Goal: Navigation & Orientation: Find specific page/section

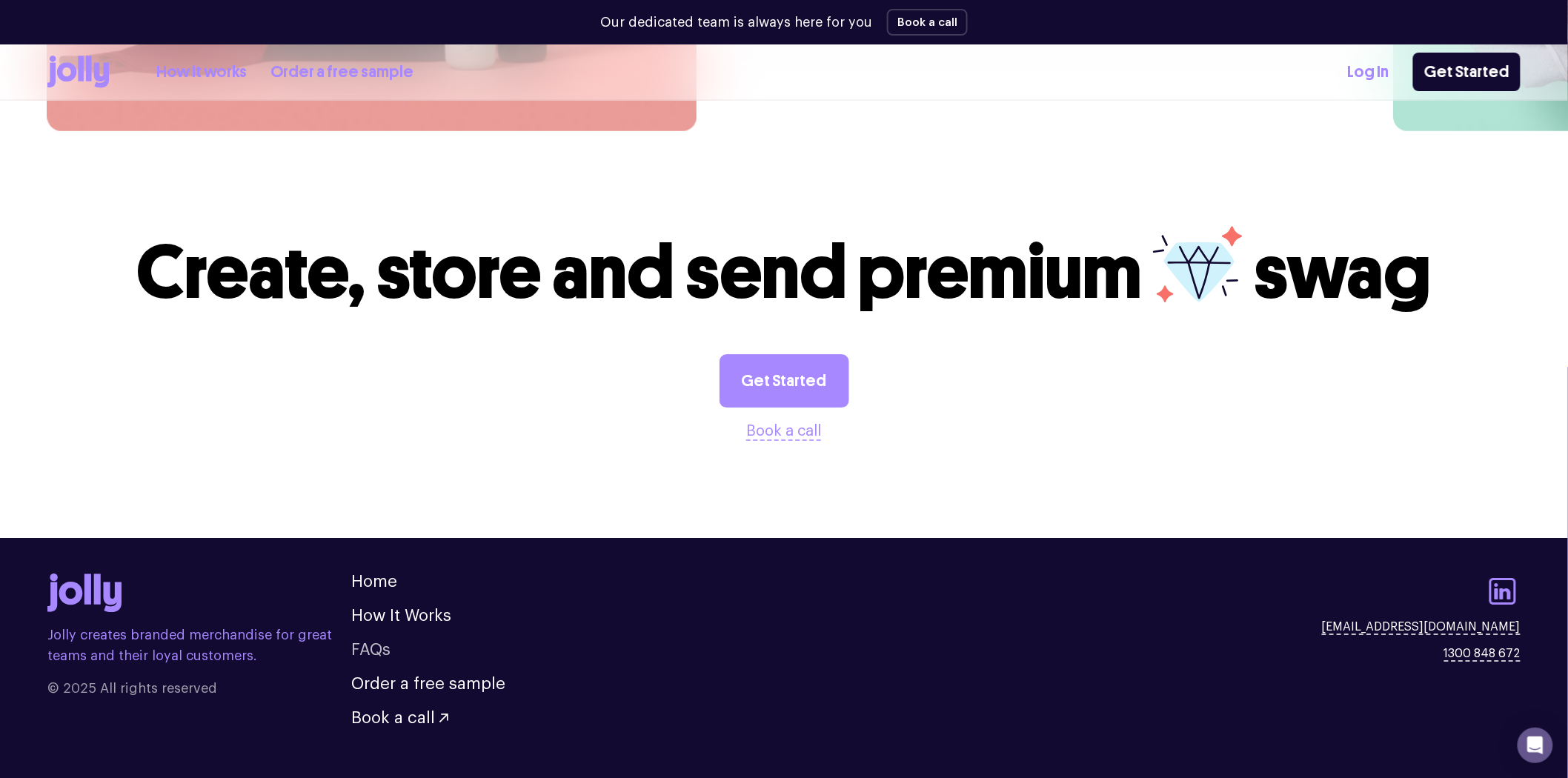
click at [376, 641] on link "FAQs" at bounding box center [370, 649] width 39 height 16
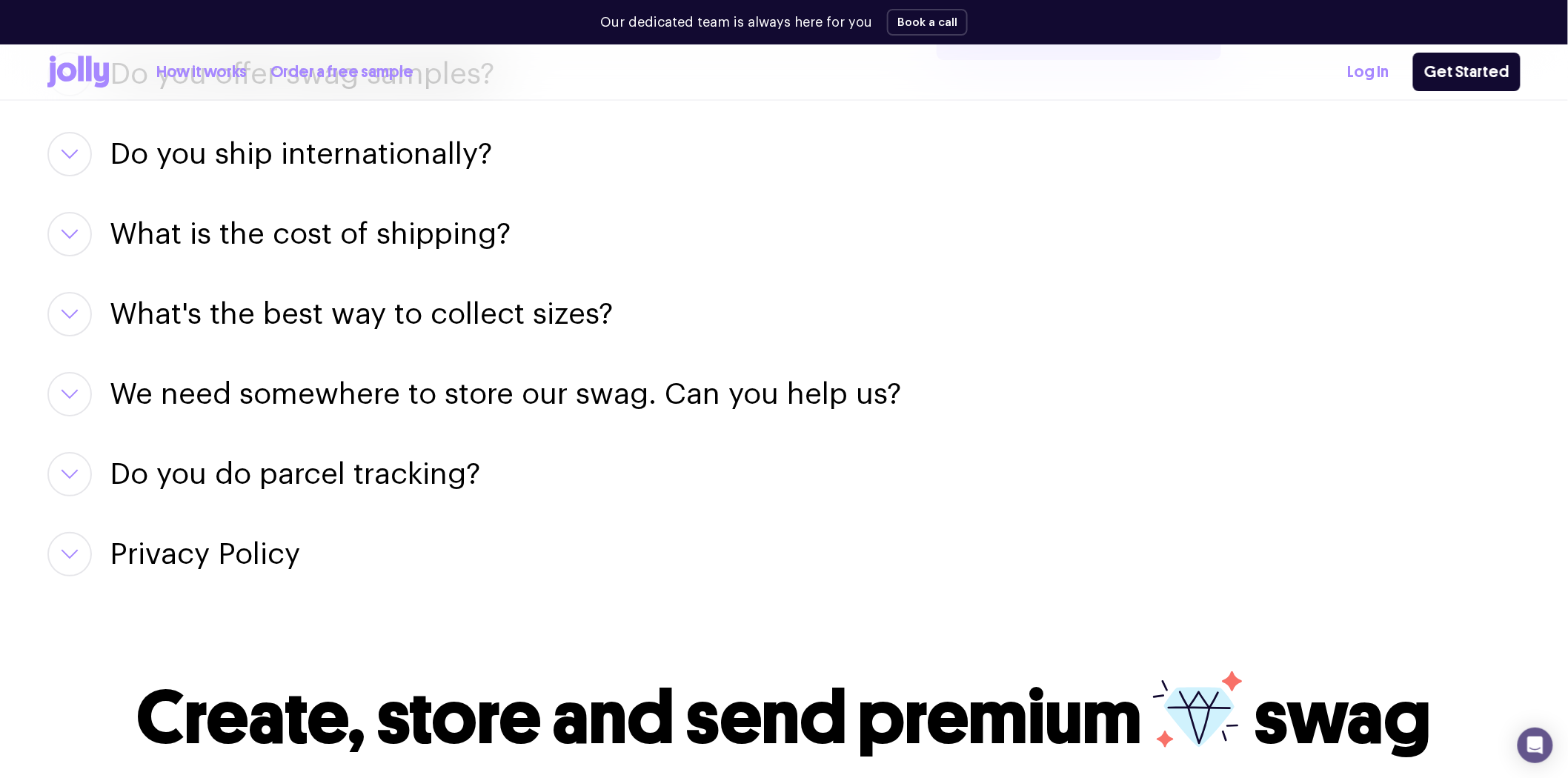
scroll to position [2161, 0]
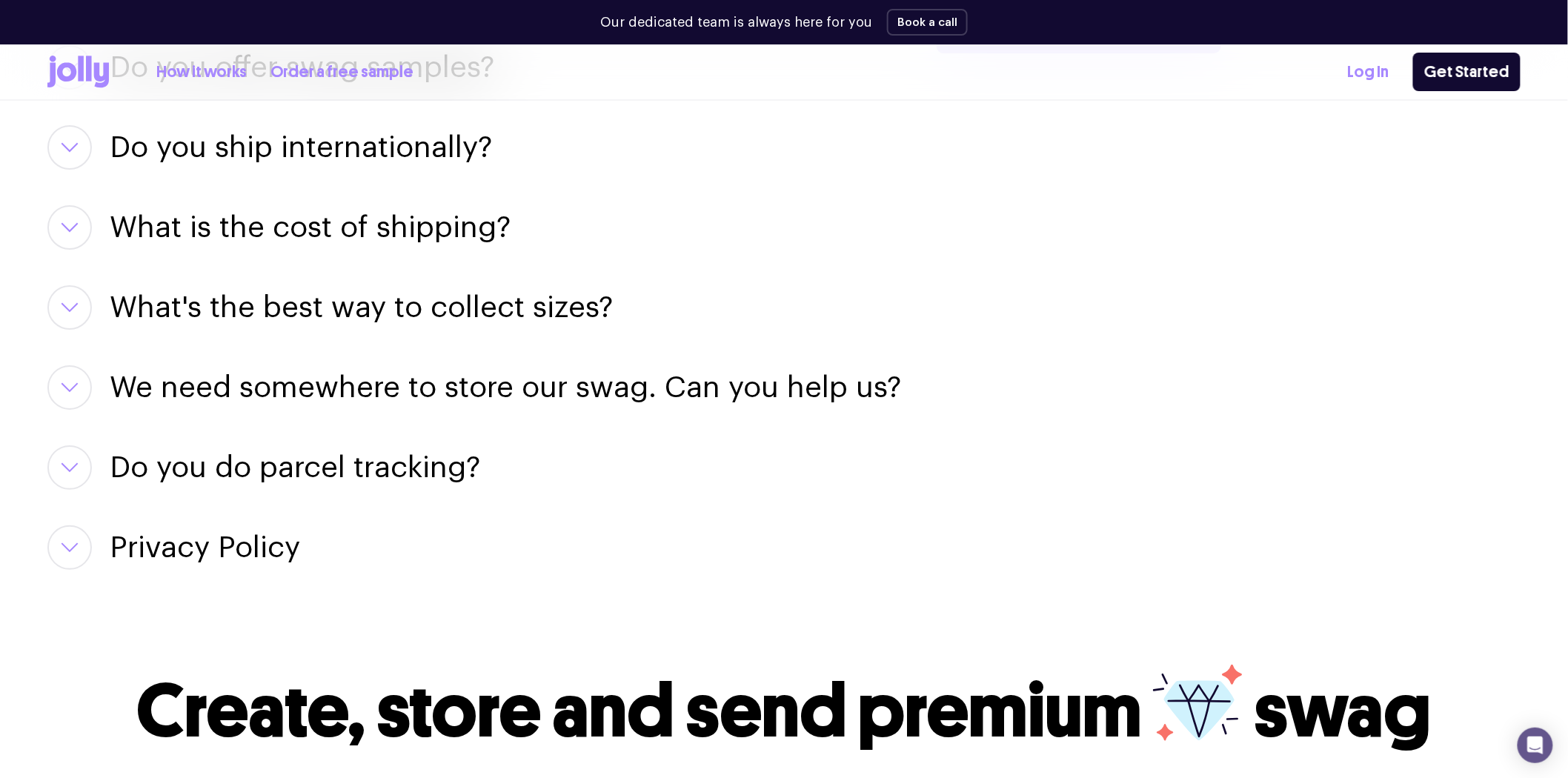
click at [64, 539] on button "button" at bounding box center [70, 547] width 44 height 44
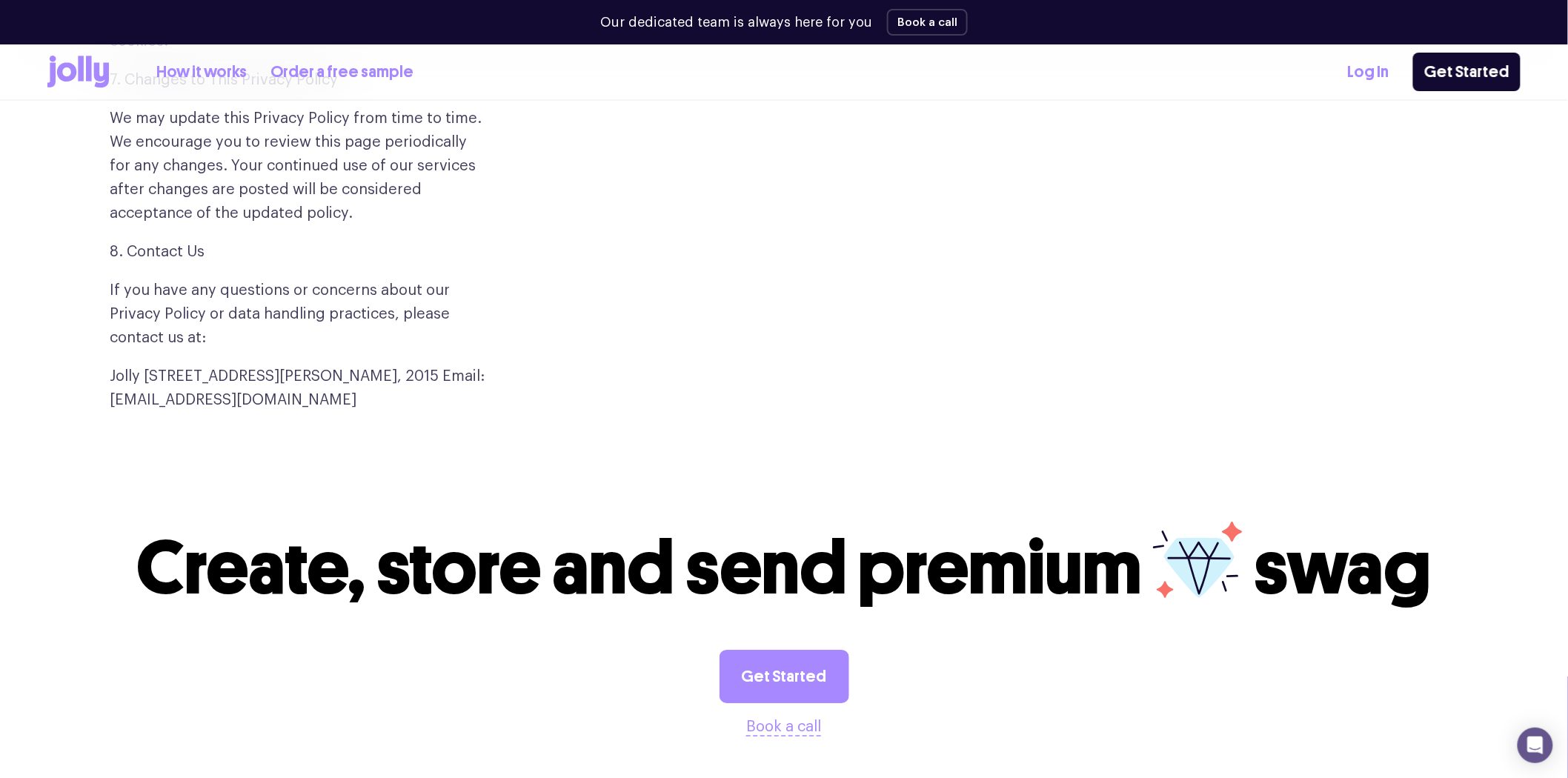
scroll to position [4218, 0]
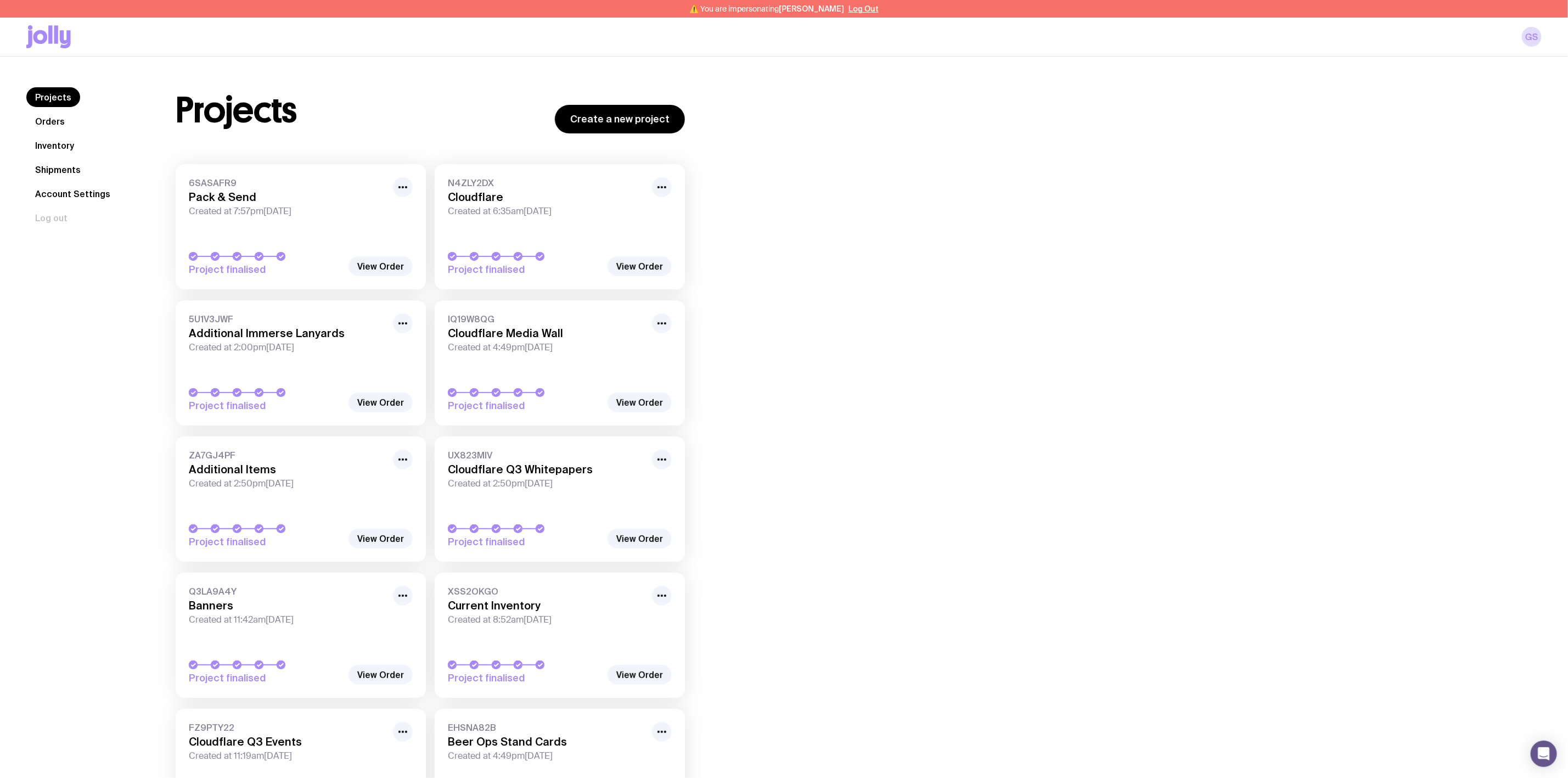
click at [50, 170] on link "Shipments" at bounding box center [57, 170] width 63 height 20
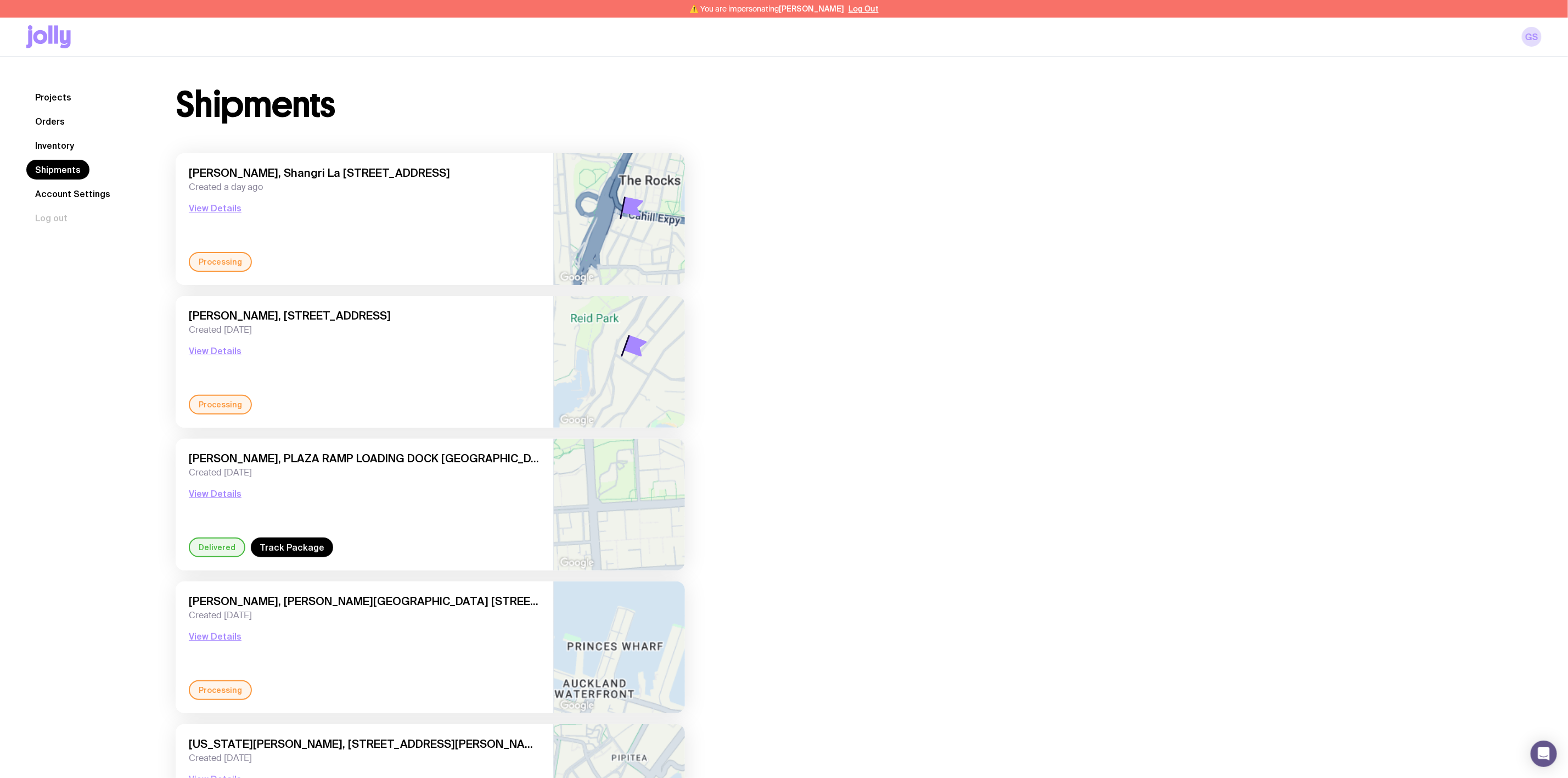
click at [60, 142] on link "Inventory" at bounding box center [55, 145] width 57 height 20
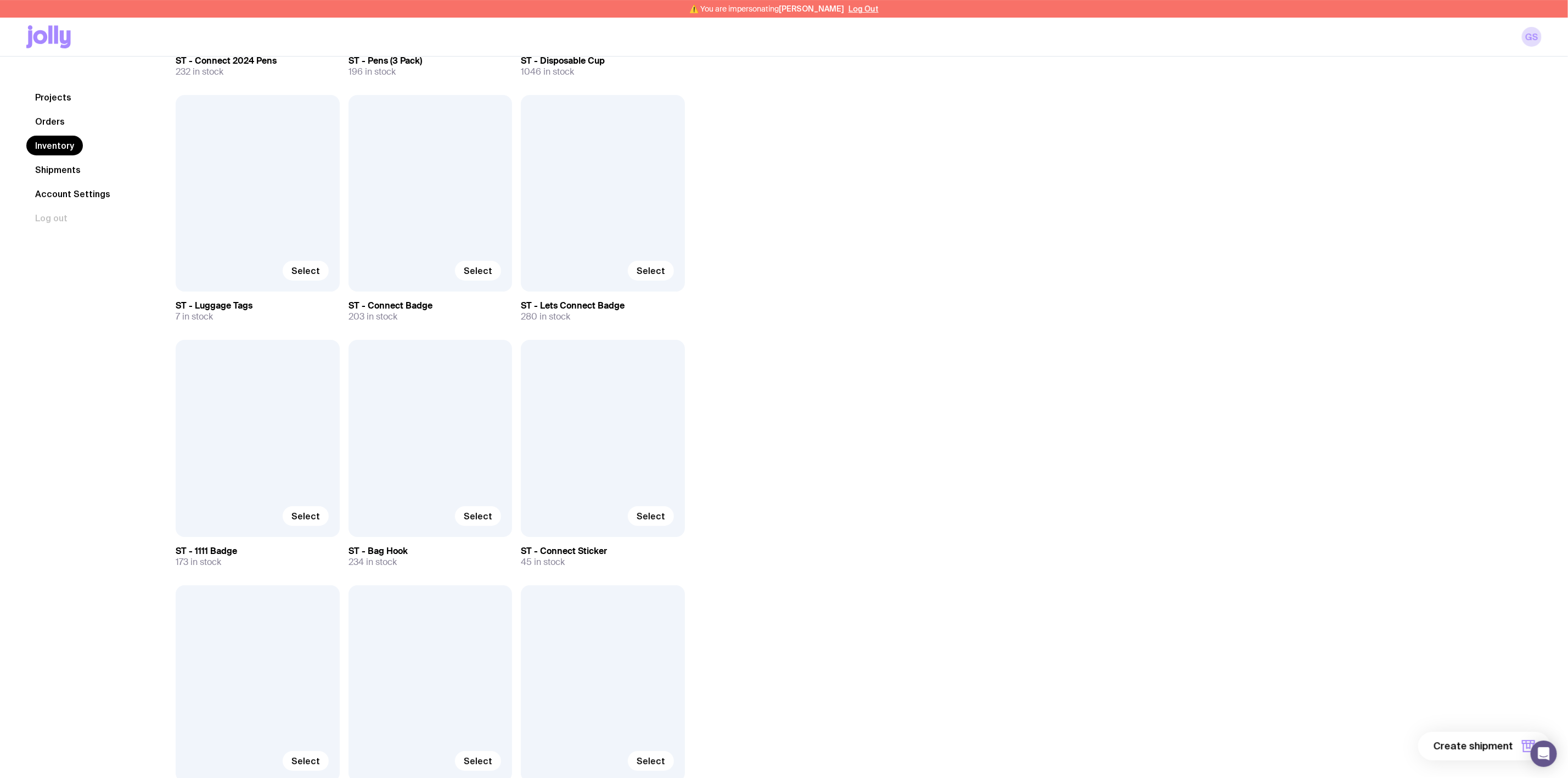
scroll to position [6011, 0]
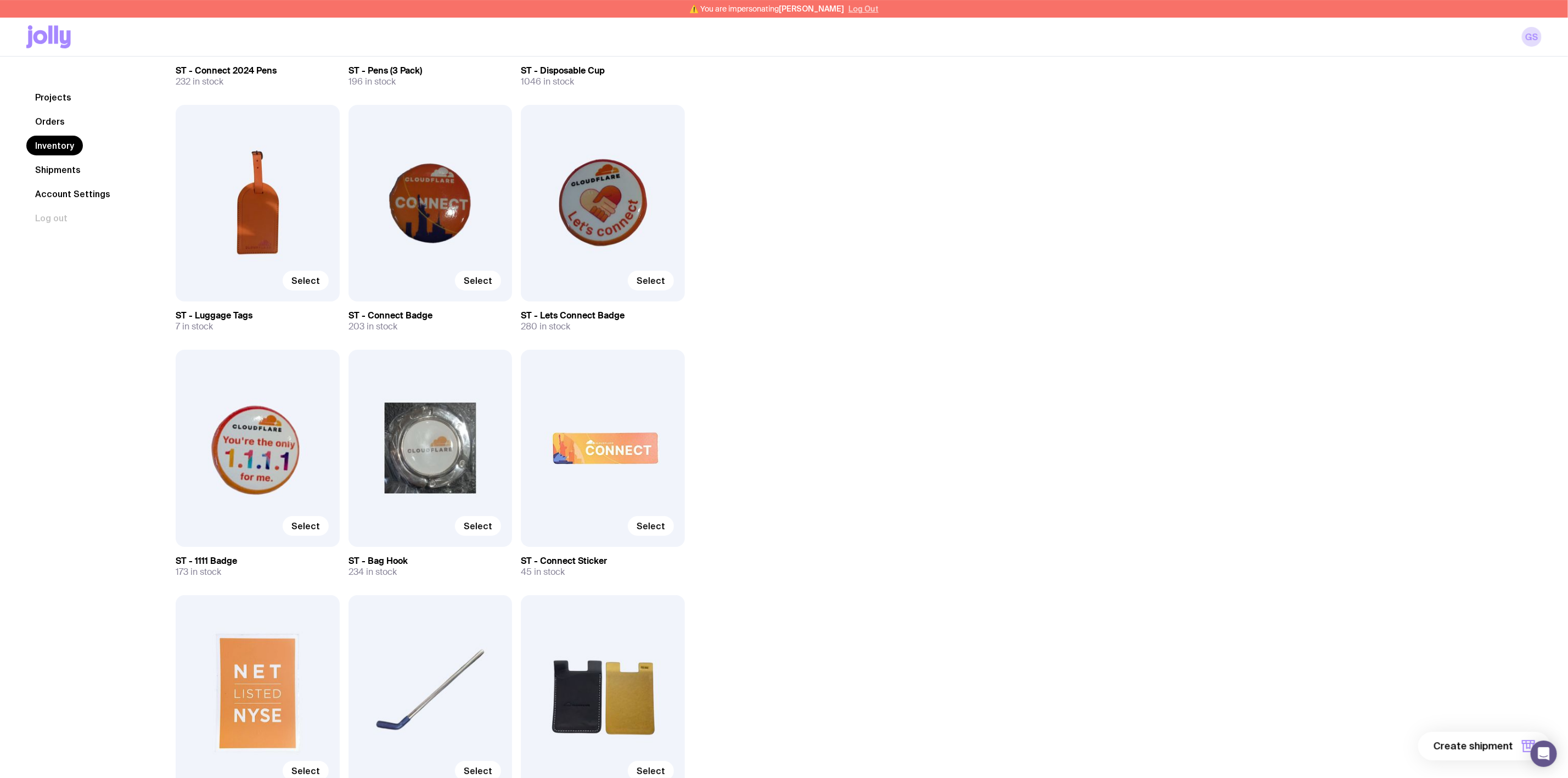
click at [858, 9] on button "Log Out" at bounding box center [863, 9] width 30 height 9
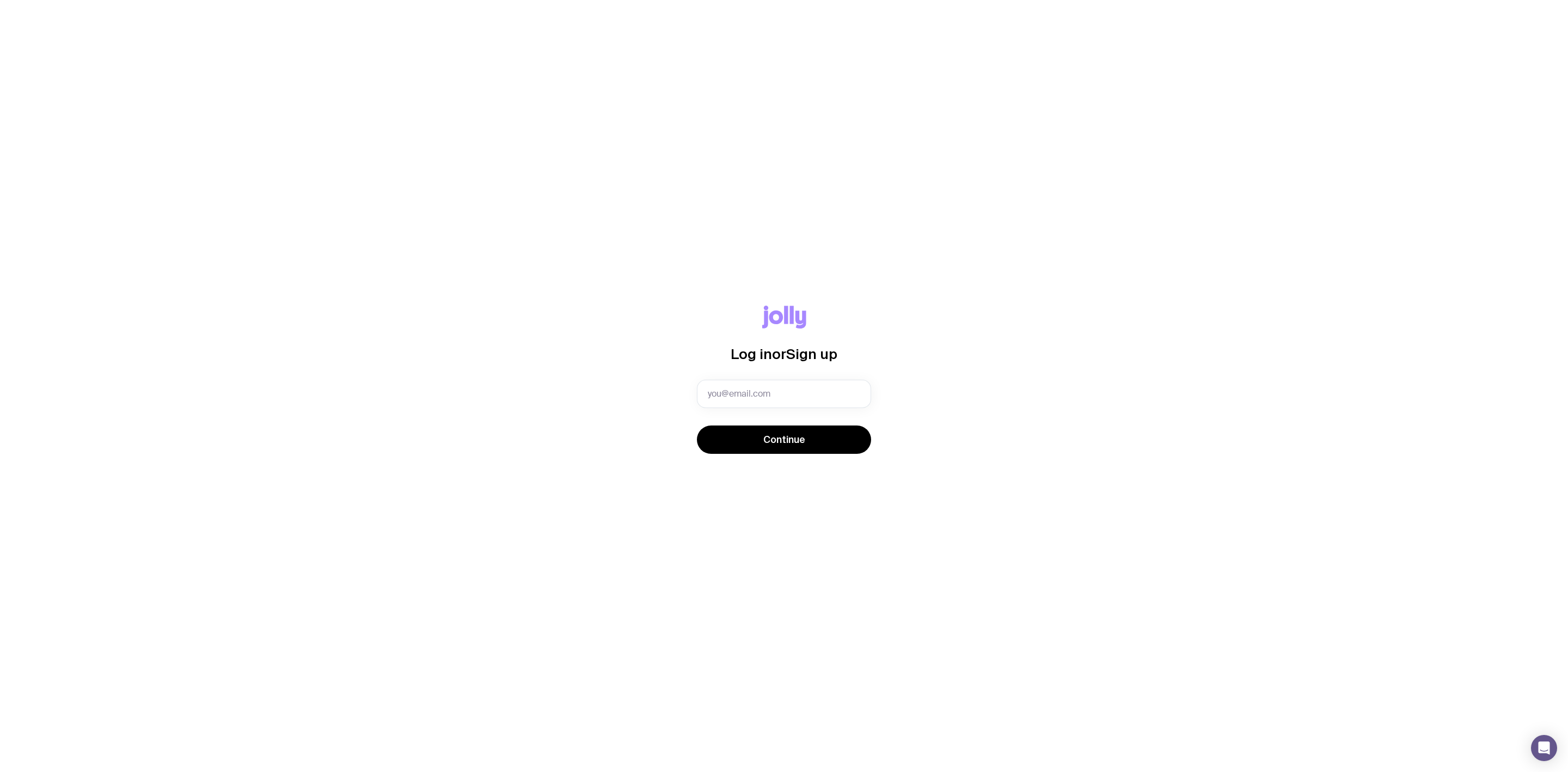
drag, startPoint x: 298, startPoint y: 246, endPoint x: 296, endPoint y: 240, distance: 6.3
click at [296, 242] on div "Log in or Sign up Invalid email Continue" at bounding box center [784, 386] width 1568 height 772
